Goal: Find specific page/section: Find specific page/section

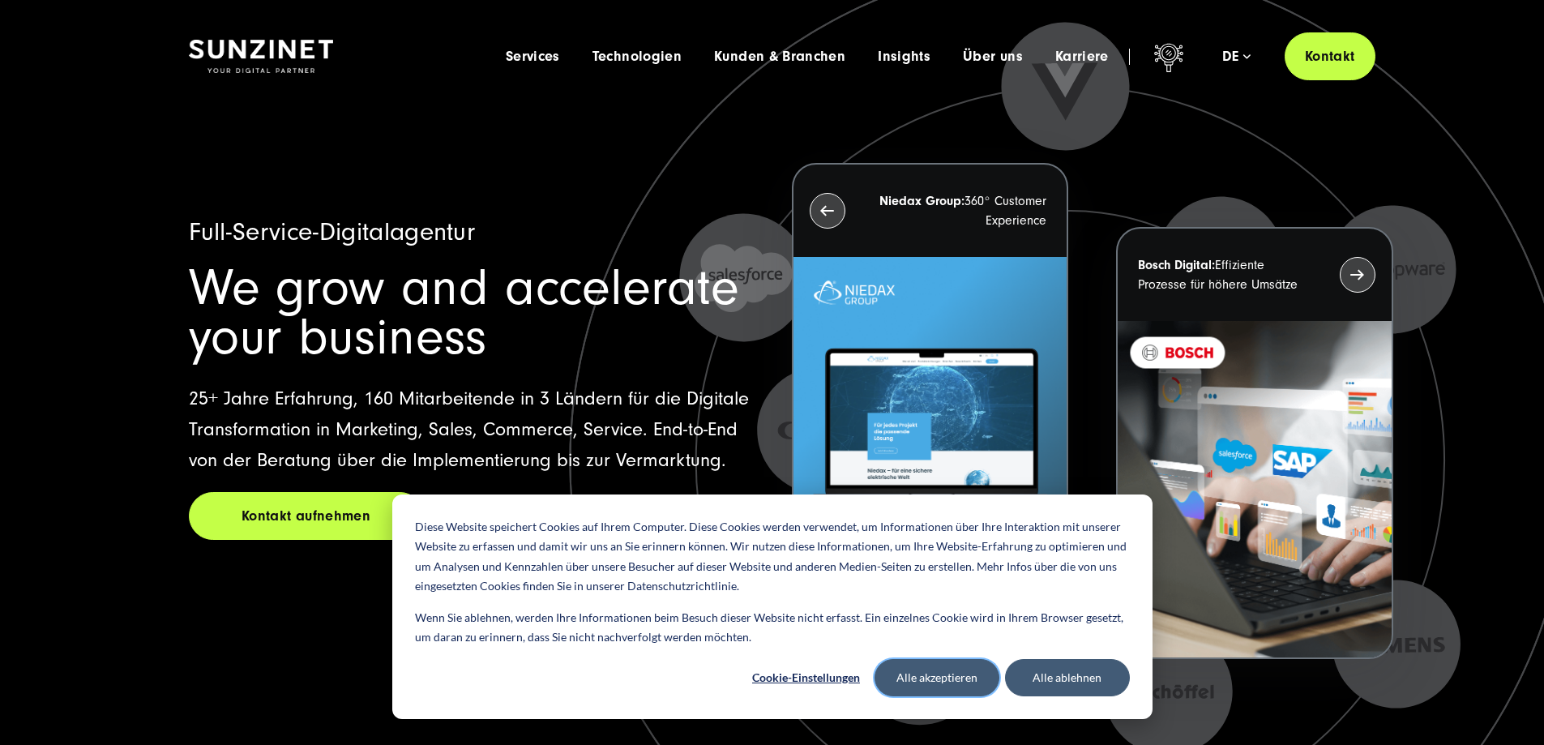
click at [953, 675] on button "Alle akzeptieren" at bounding box center [937, 677] width 125 height 37
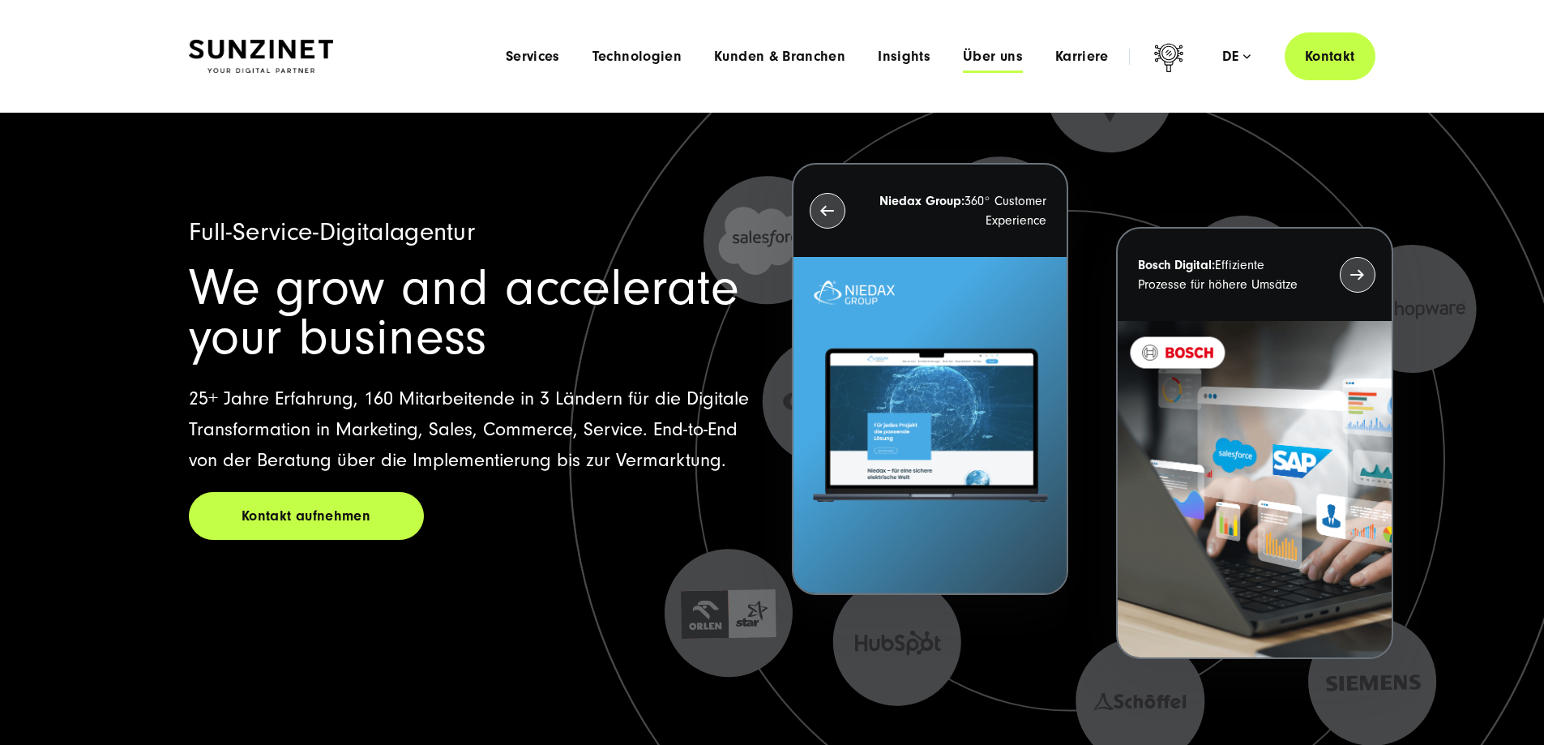
click at [970, 54] on span "Über uns" at bounding box center [993, 57] width 60 height 16
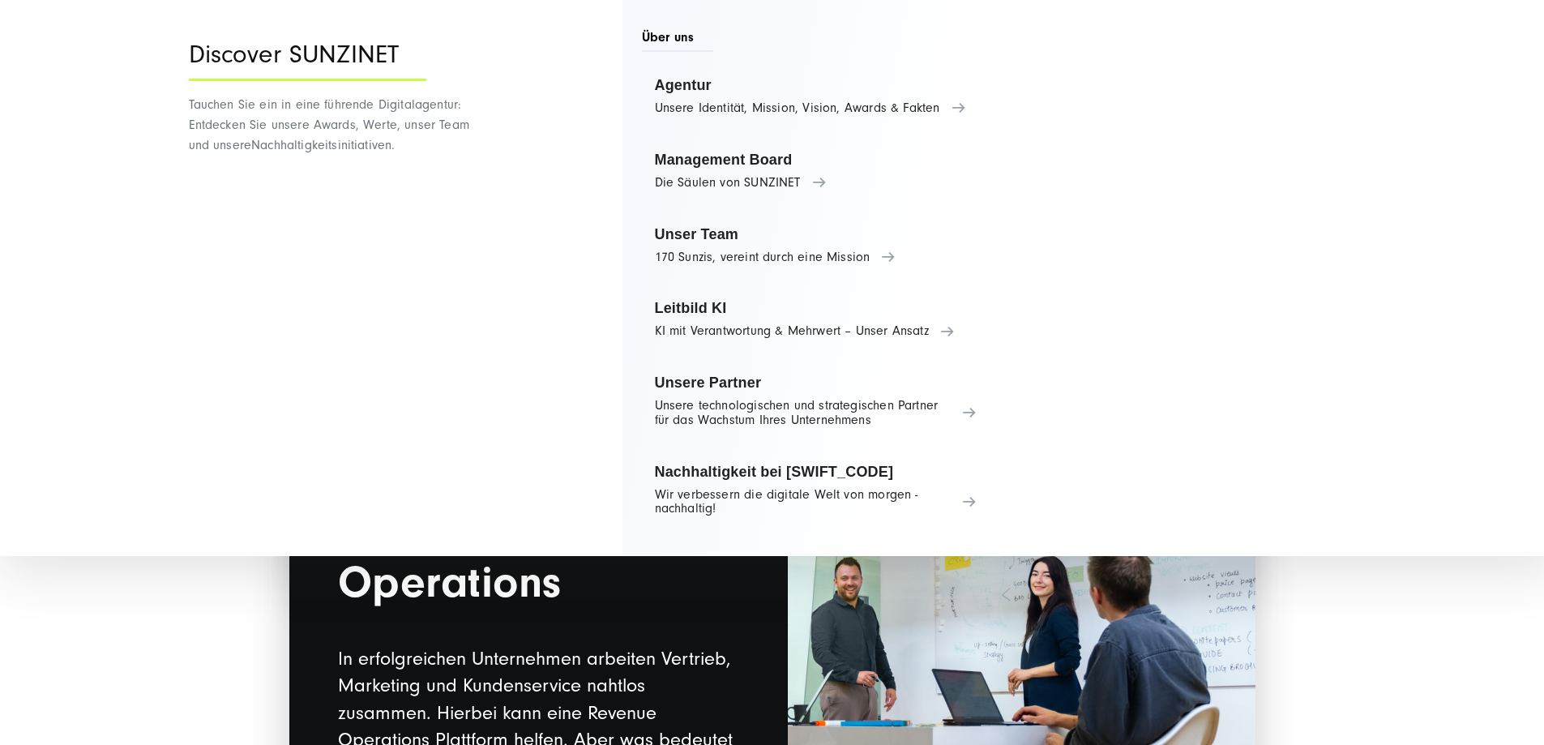
scroll to position [2432, 0]
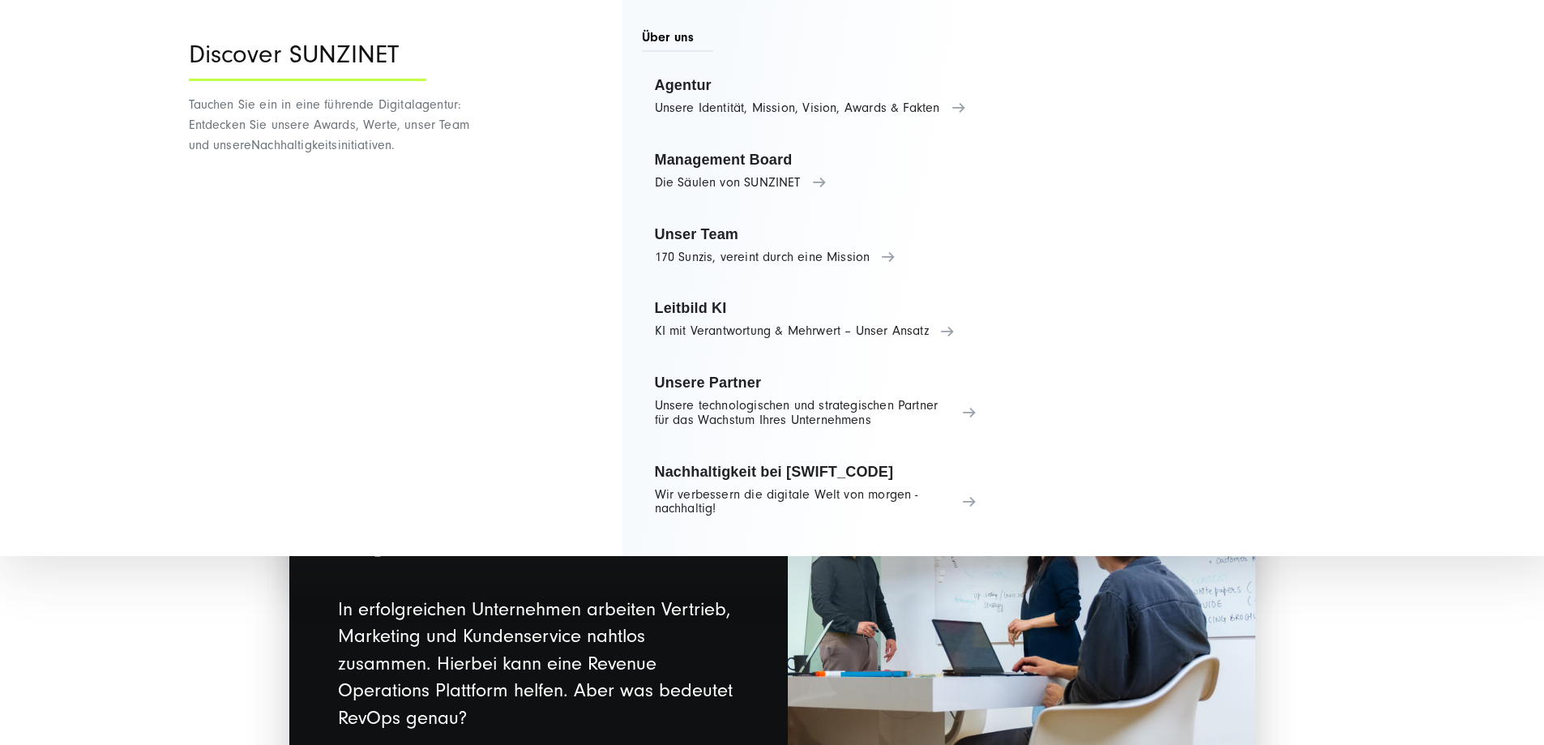
click at [1206, 452] on div "Über uns Agentur Unsere Identität, Mission, Vision, Awards & Fakten Management …" at bounding box center [990, 278] width 734 height 556
click at [1317, 613] on div "Spotlight KI-Lösungen KI ist mehr als ein Buzzword: Wir arbeiten mit Ihnen zusa…" at bounding box center [772, 69] width 1232 height 1585
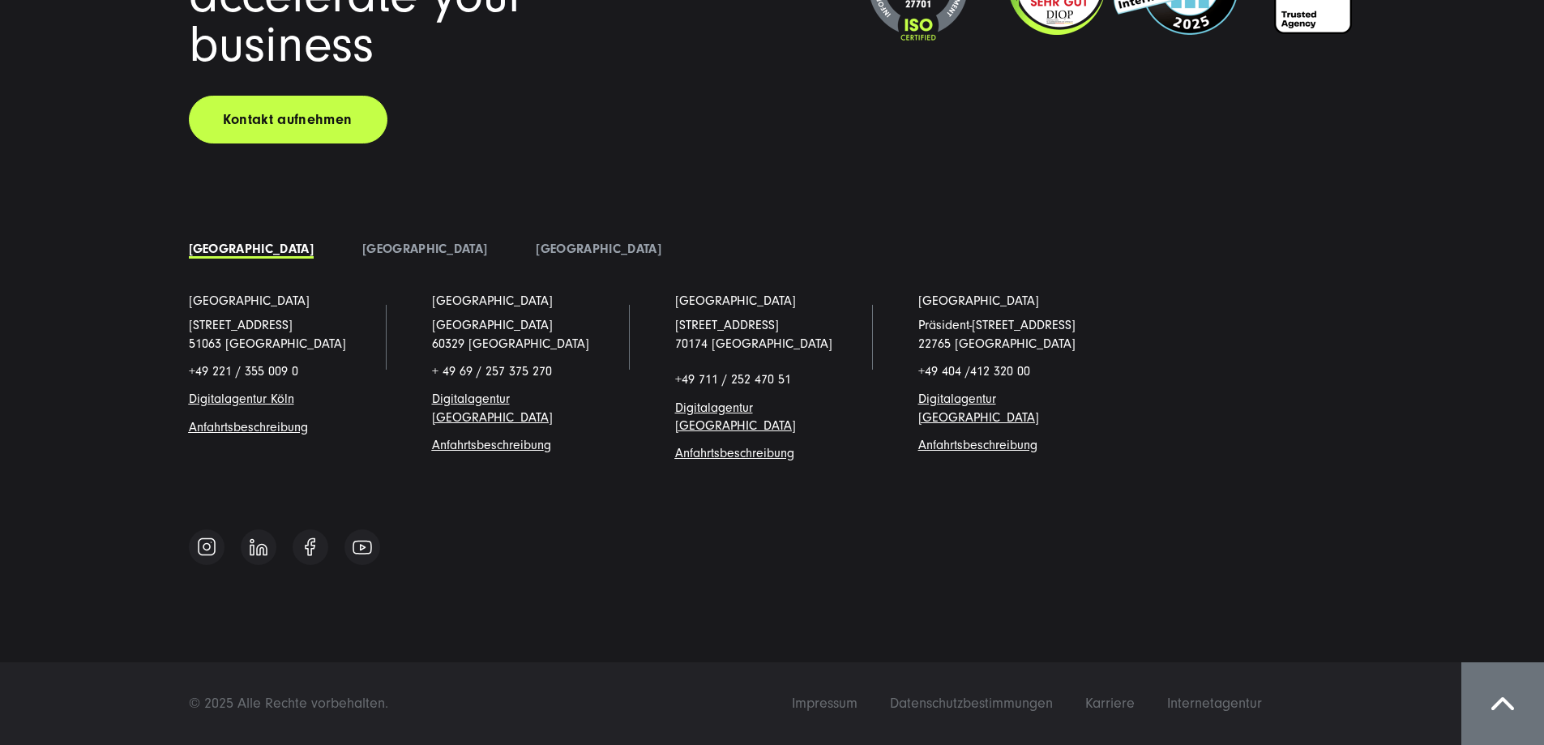
scroll to position [14351, 0]
click at [858, 704] on span "Impressum" at bounding box center [825, 703] width 66 height 17
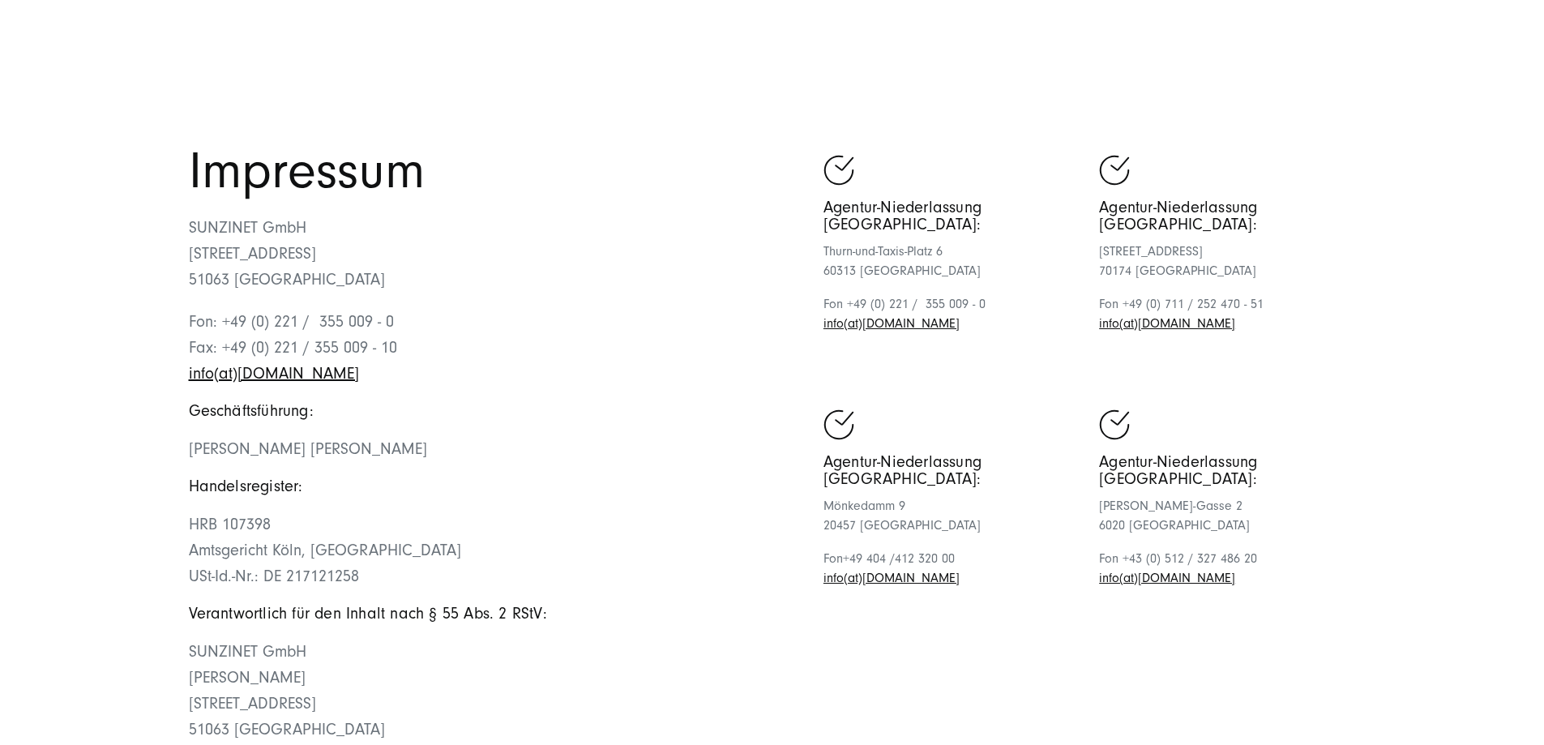
scroll to position [81, 0]
